Goal: Task Accomplishment & Management: Manage account settings

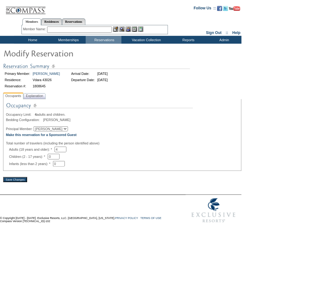
click at [52, 129] on select "[PERSON_NAME]" at bounding box center [51, 128] width 34 height 5
click at [102, 126] on div at bounding box center [122, 124] width 233 height 3
click at [30, 135] on b "Make this reservation for a Sponsored Guest" at bounding box center [41, 135] width 71 height 4
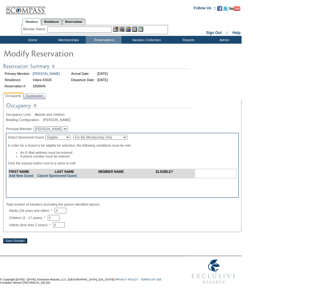
click at [114, 137] on select "For My Membership Only For All Members In Membership" at bounding box center [100, 137] width 54 height 5
click at [267, 140] on form "Follow Us ::" at bounding box center [164, 144] width 329 height 285
click at [67, 139] on select "Eligible Non-Eligible" at bounding box center [57, 137] width 25 height 5
click at [126, 112] on img at bounding box center [99, 107] width 187 height 11
click at [19, 177] on link "Add New Guest" at bounding box center [21, 176] width 25 height 4
